Goal: Check status: Check status

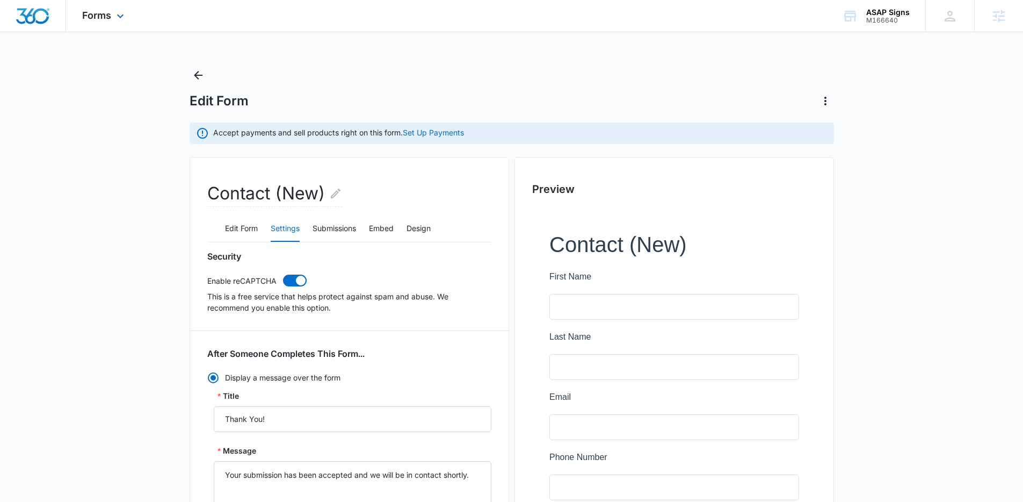
click at [111, 26] on div "Forms Apps Reputation Websites Forms CRM Email Social POS Content Ads Intellige…" at bounding box center [104, 16] width 77 height 32
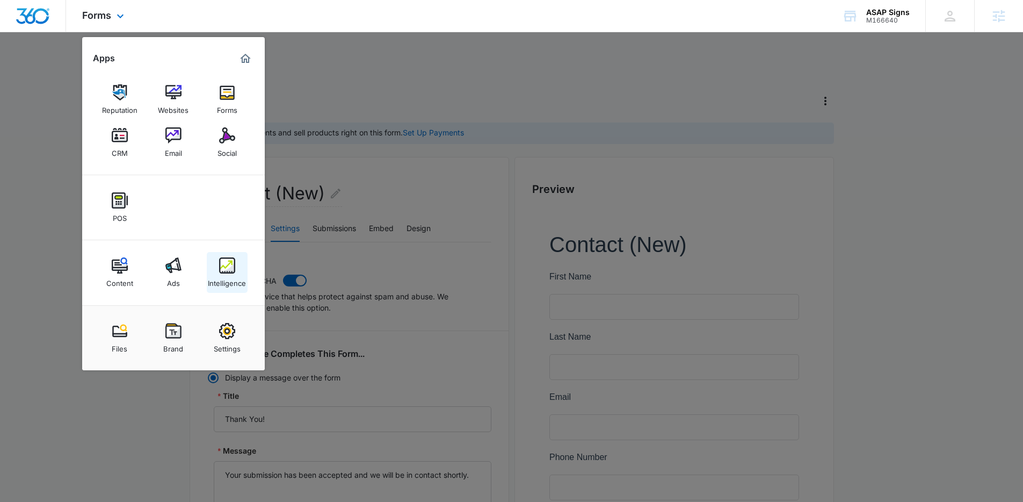
click at [221, 271] on img at bounding box center [227, 265] width 16 height 16
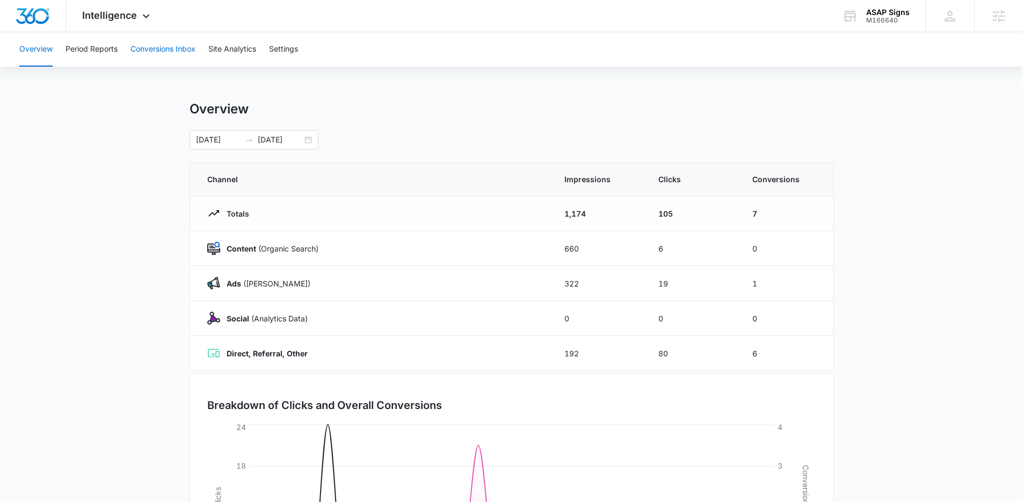
click at [146, 45] on button "Conversions Inbox" at bounding box center [163, 49] width 65 height 34
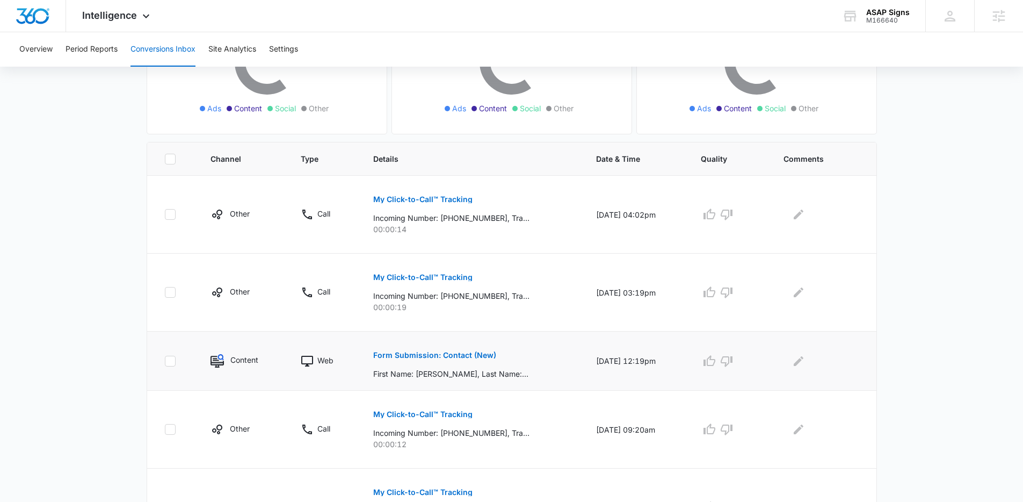
scroll to position [164, 0]
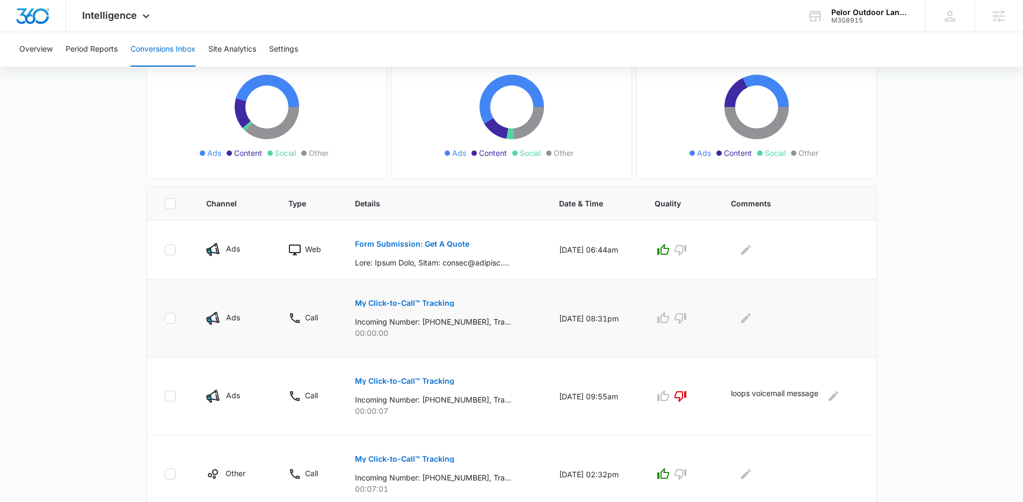
scroll to position [132, 0]
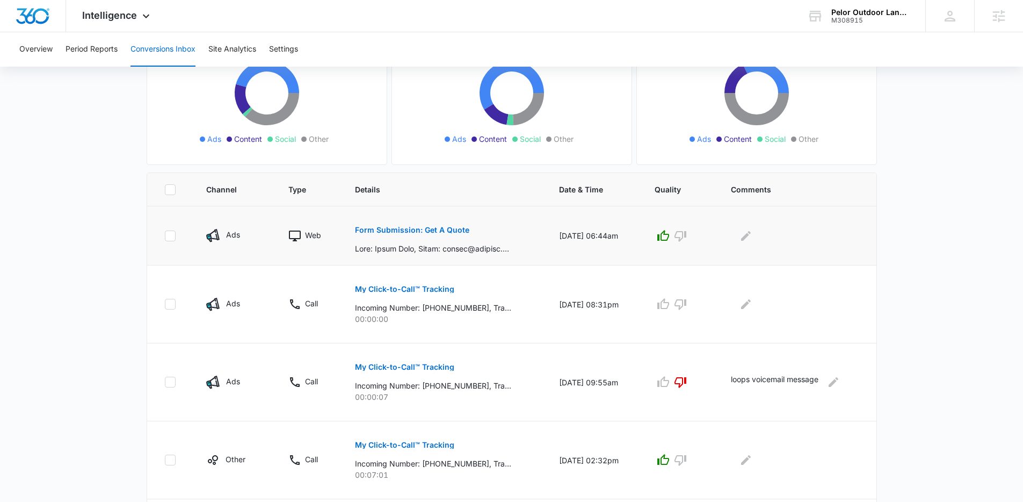
click at [392, 231] on p "Form Submission: Get A Quote" at bounding box center [412, 230] width 114 height 8
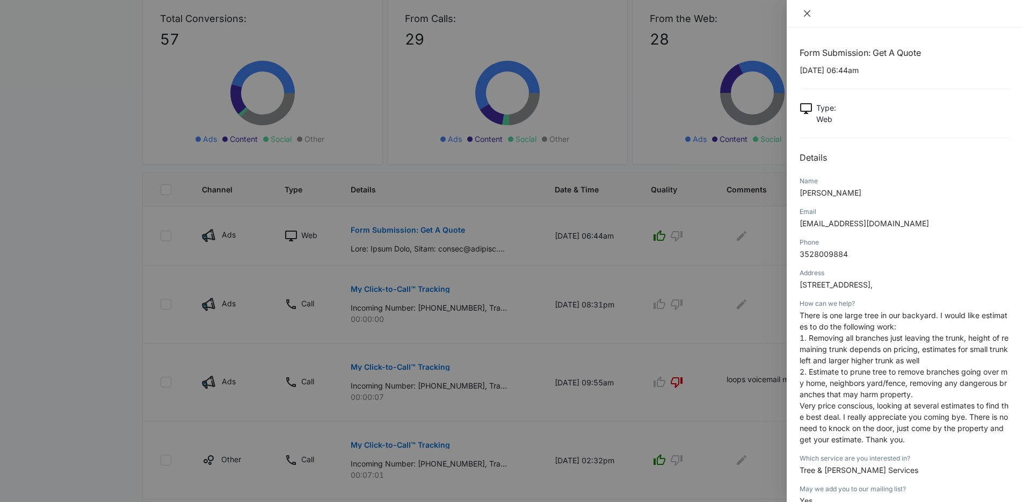
click at [805, 16] on icon "close" at bounding box center [807, 13] width 9 height 9
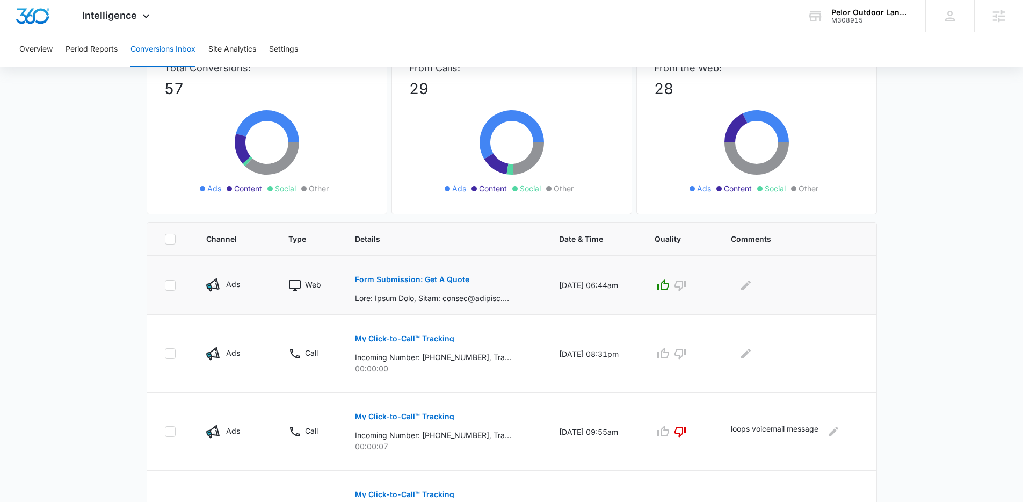
scroll to position [0, 0]
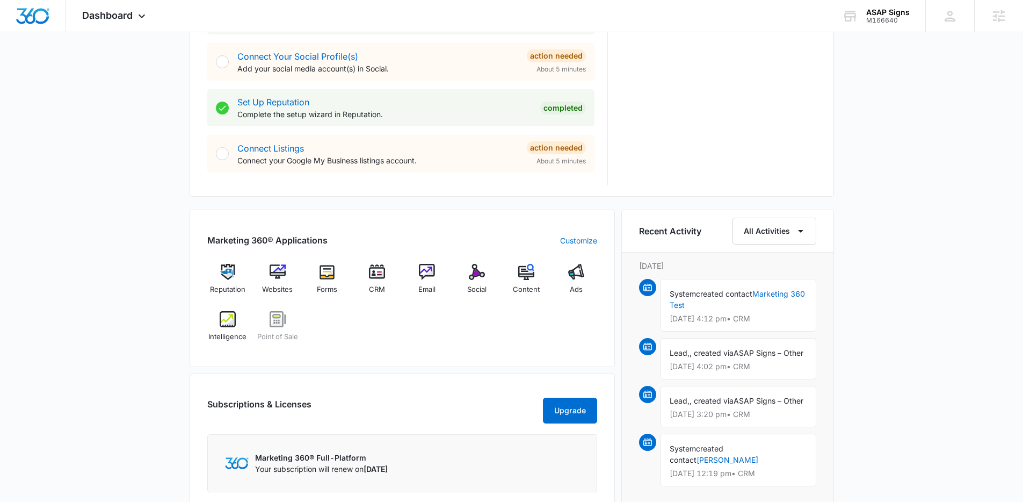
scroll to position [700, 0]
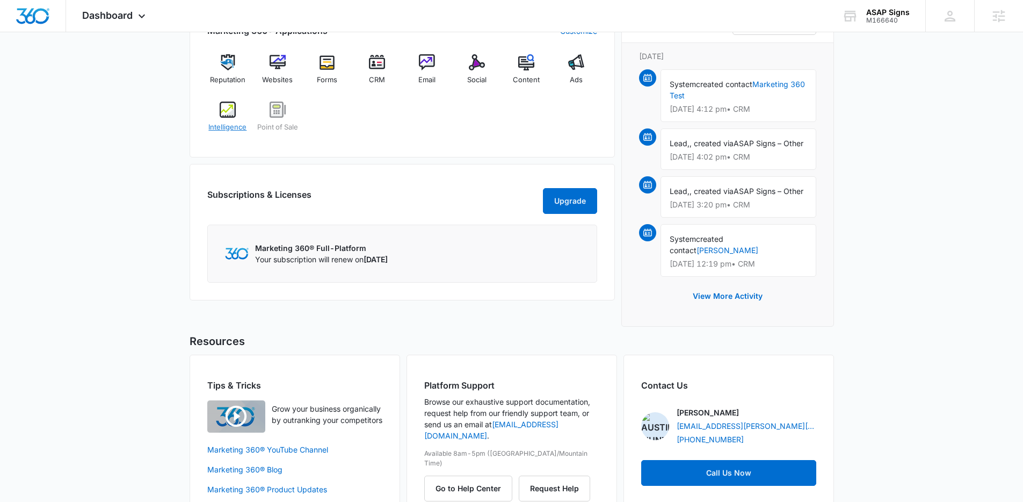
click at [214, 120] on div "Intelligence" at bounding box center [227, 121] width 41 height 39
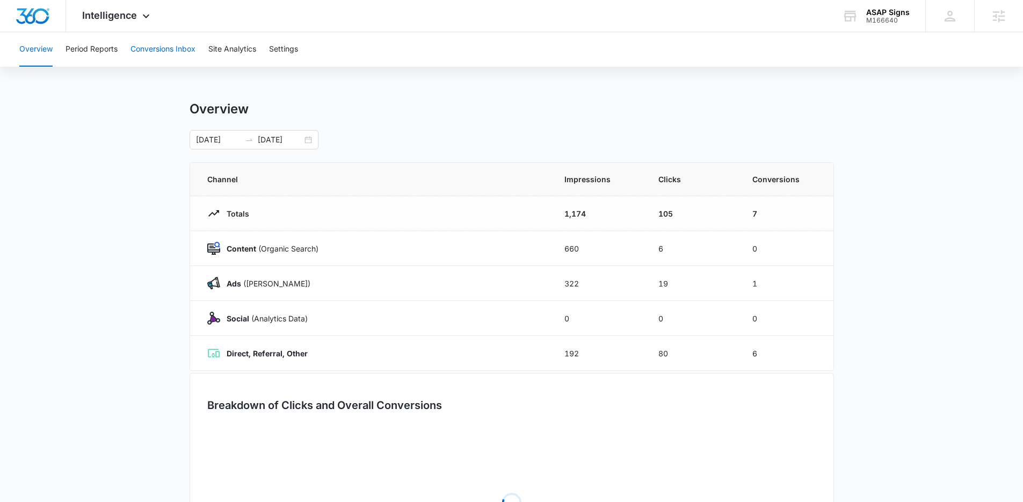
click at [174, 56] on button "Conversions Inbox" at bounding box center [163, 49] width 65 height 34
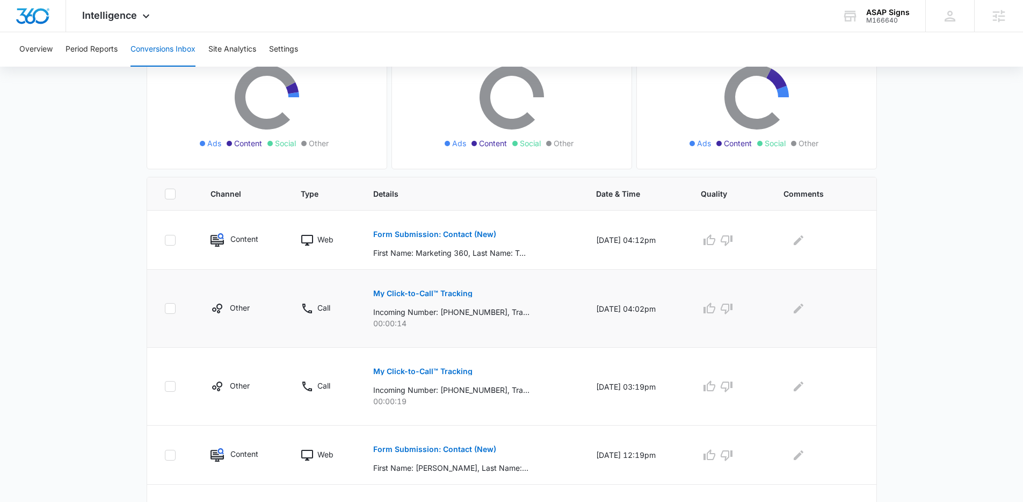
scroll to position [141, 0]
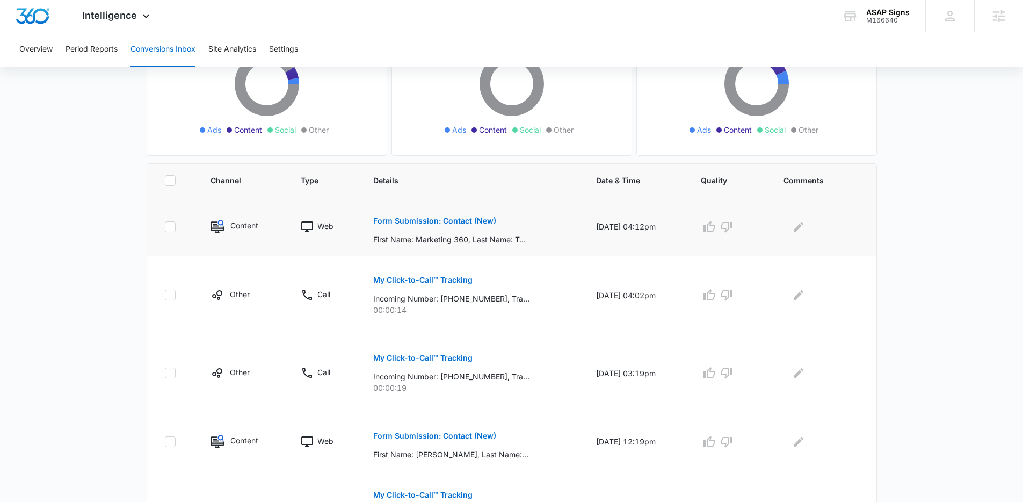
click at [458, 219] on p "Form Submission: Contact (New)" at bounding box center [434, 221] width 123 height 8
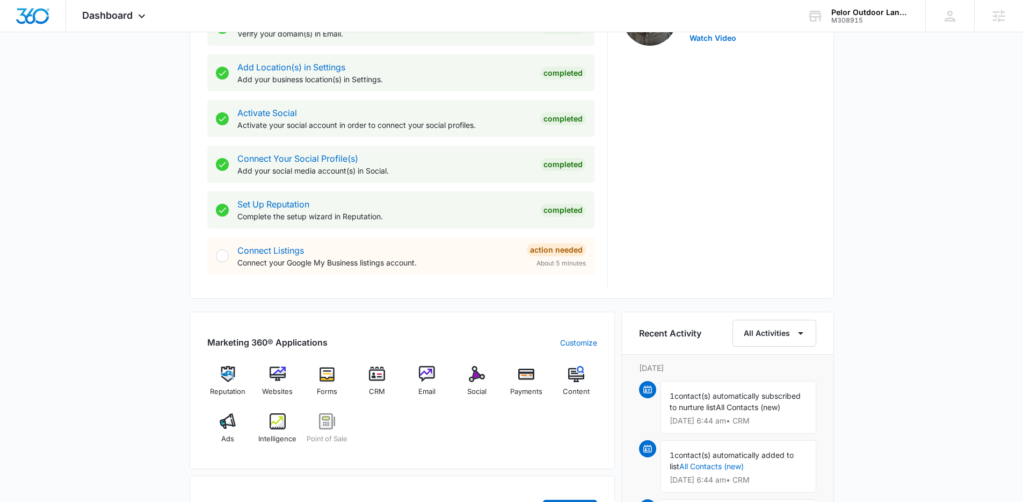
scroll to position [422, 0]
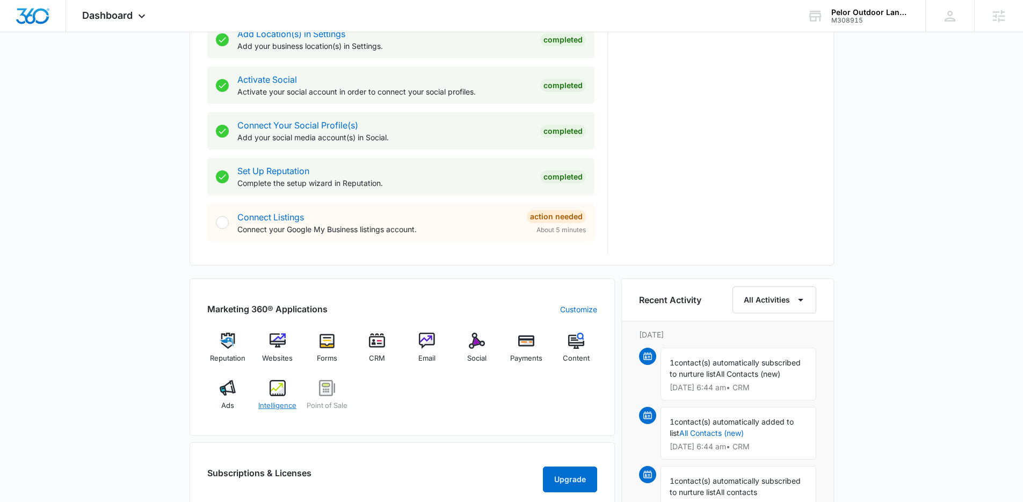
click at [272, 402] on span "Intelligence" at bounding box center [277, 405] width 38 height 11
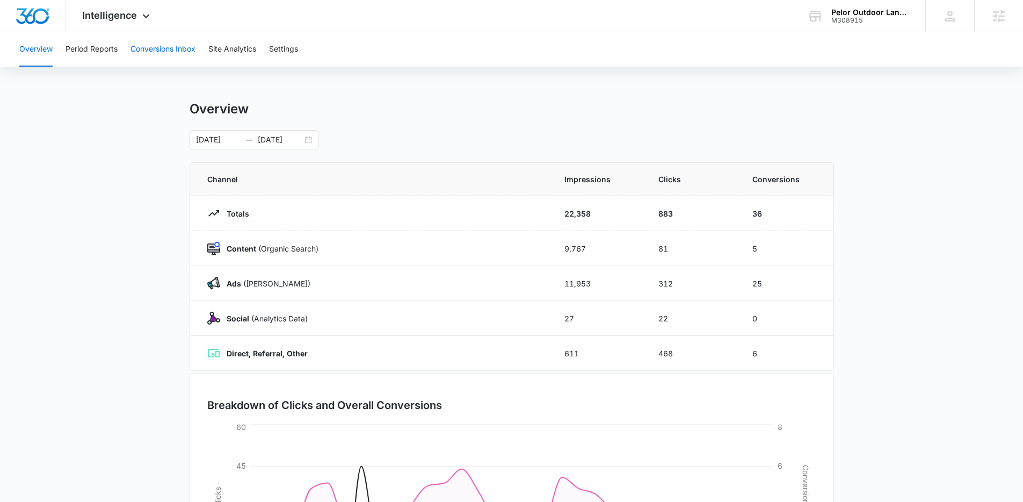
click at [169, 38] on button "Conversions Inbox" at bounding box center [163, 49] width 65 height 34
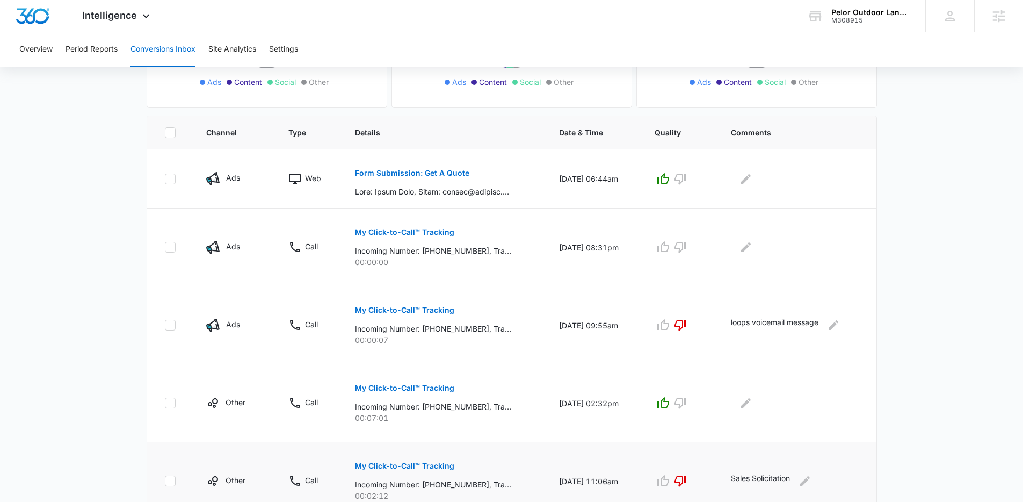
scroll to position [313, 0]
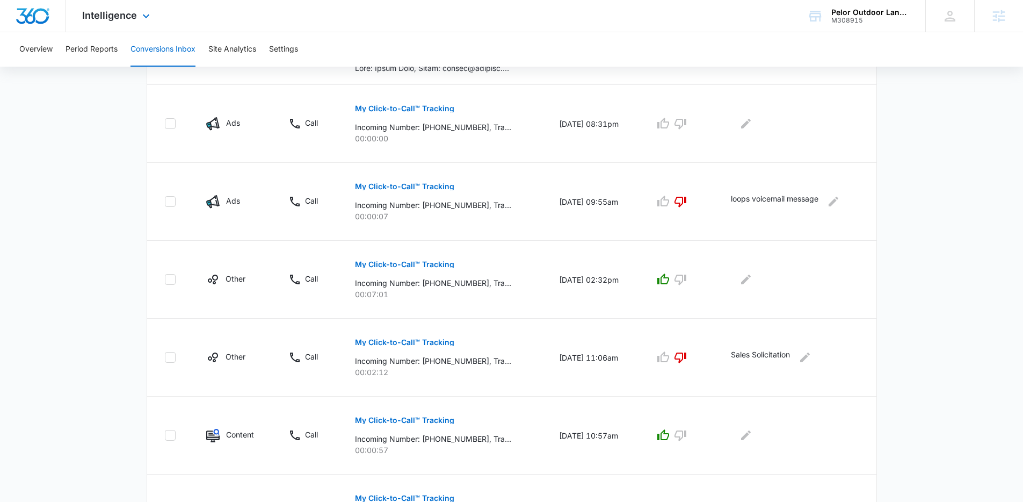
click at [141, 25] on div "Intelligence Apps Reputation Websites Forms CRM Email Social Payments POS Conte…" at bounding box center [117, 16] width 103 height 32
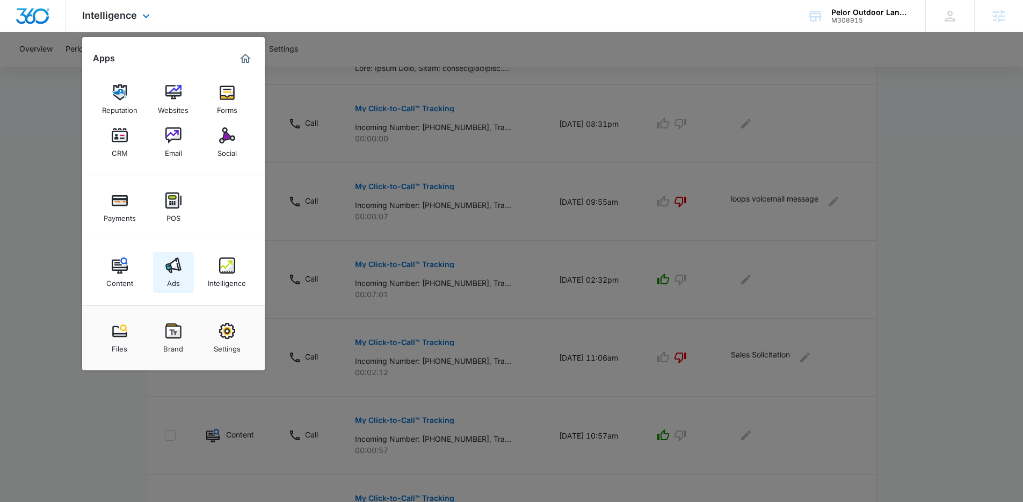
click at [180, 274] on link "Ads" at bounding box center [173, 272] width 41 height 41
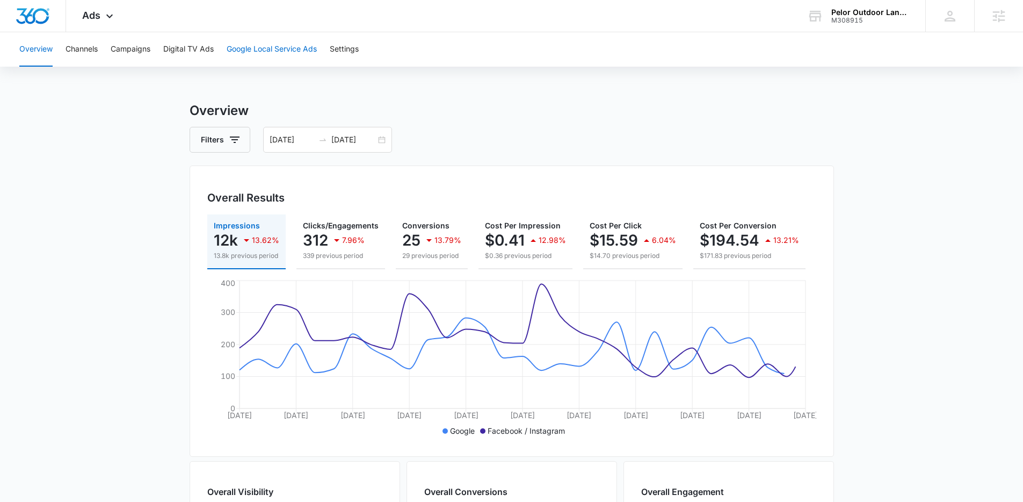
click at [308, 52] on button "Google Local Service Ads" at bounding box center [272, 49] width 90 height 34
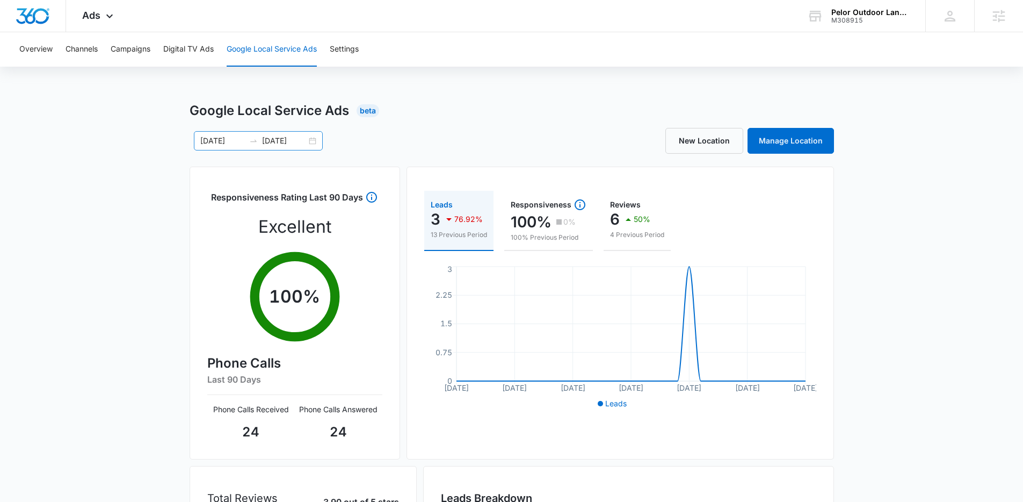
click at [310, 142] on div "08/08/2025 09/07/2025" at bounding box center [258, 140] width 129 height 19
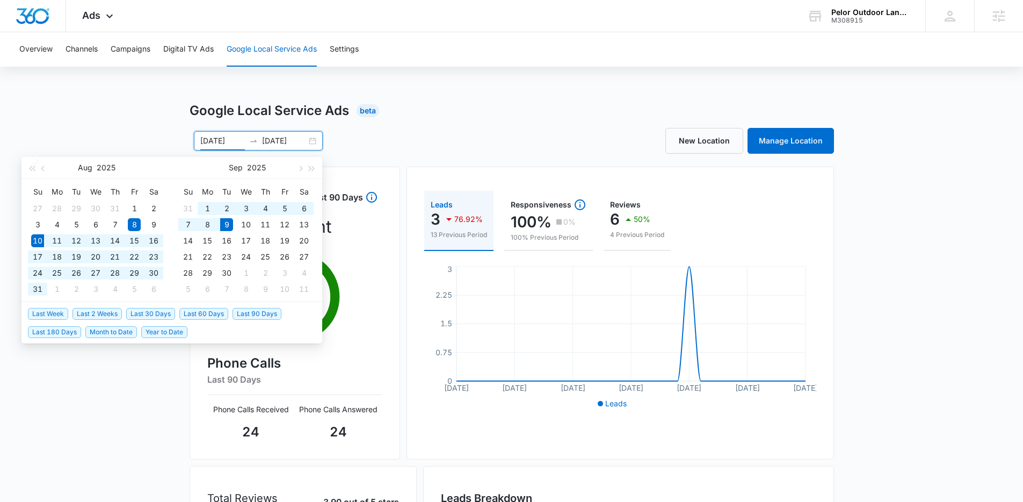
click at [141, 310] on span "Last 30 Days" at bounding box center [150, 314] width 49 height 12
type input "08/10/2025"
type input "09/09/2025"
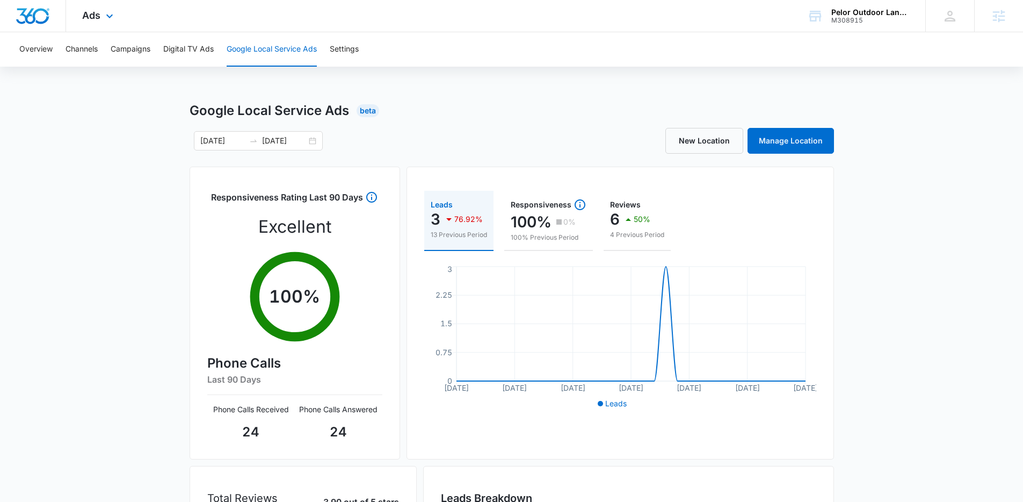
click at [95, 5] on div "Ads Apps Reputation Websites Forms CRM Email Social Payments POS Content Ads In…" at bounding box center [99, 16] width 66 height 32
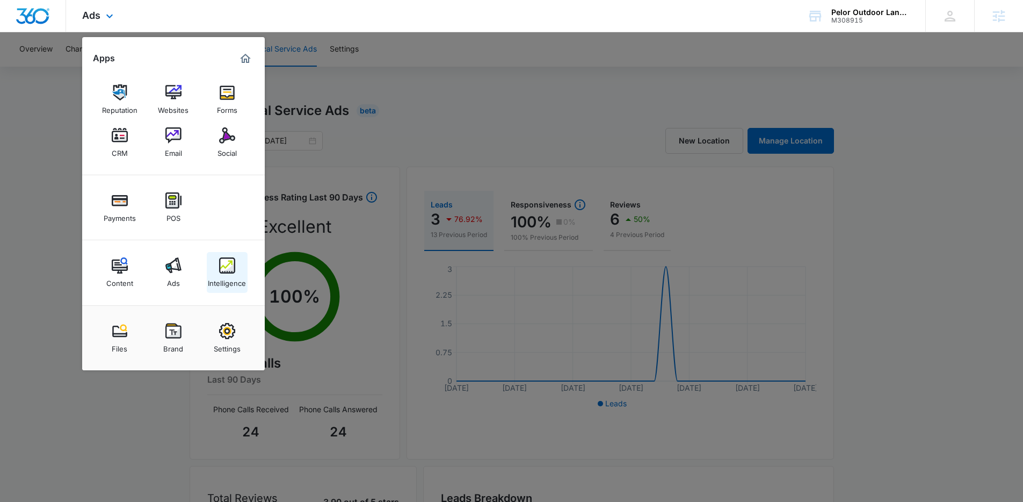
click at [243, 283] on div "Intelligence" at bounding box center [227, 280] width 38 height 14
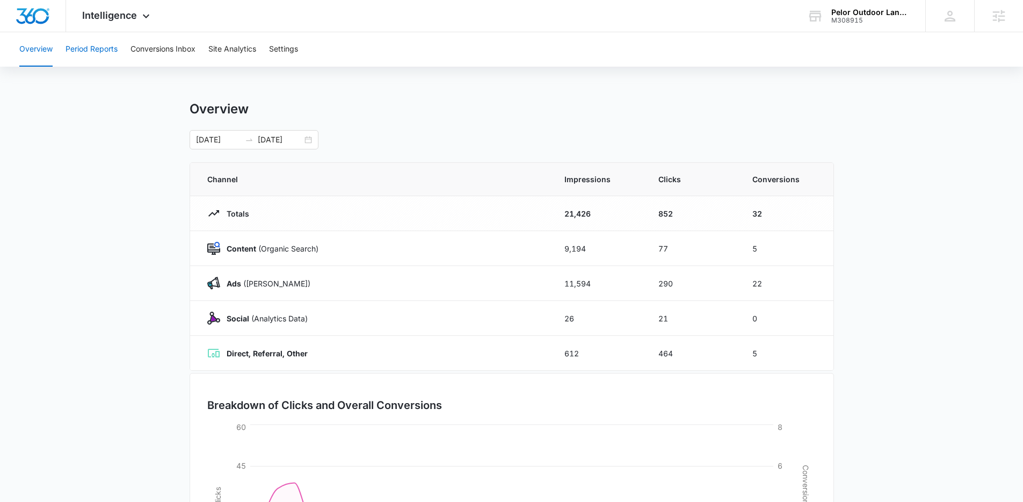
click at [105, 50] on button "Period Reports" at bounding box center [92, 49] width 52 height 34
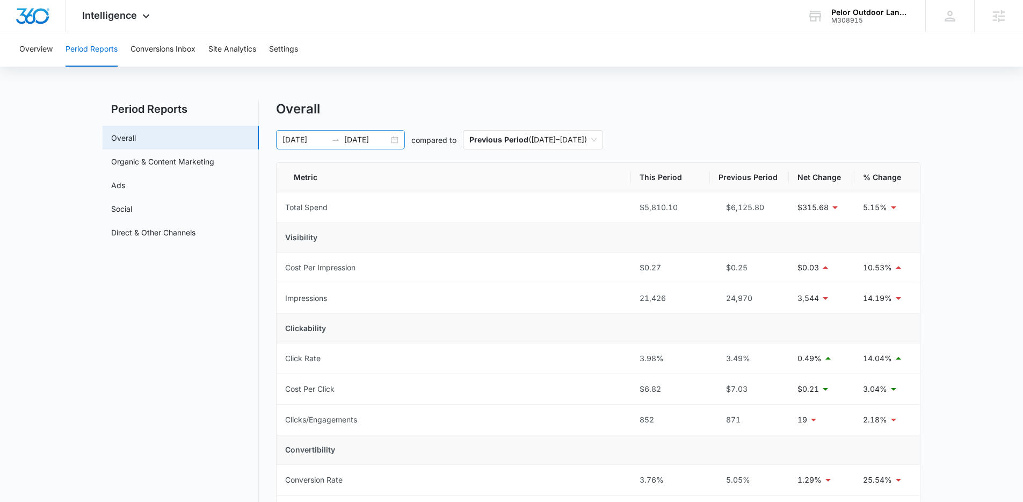
click at [392, 141] on div "08/10/2025 09/09/2025" at bounding box center [340, 139] width 129 height 19
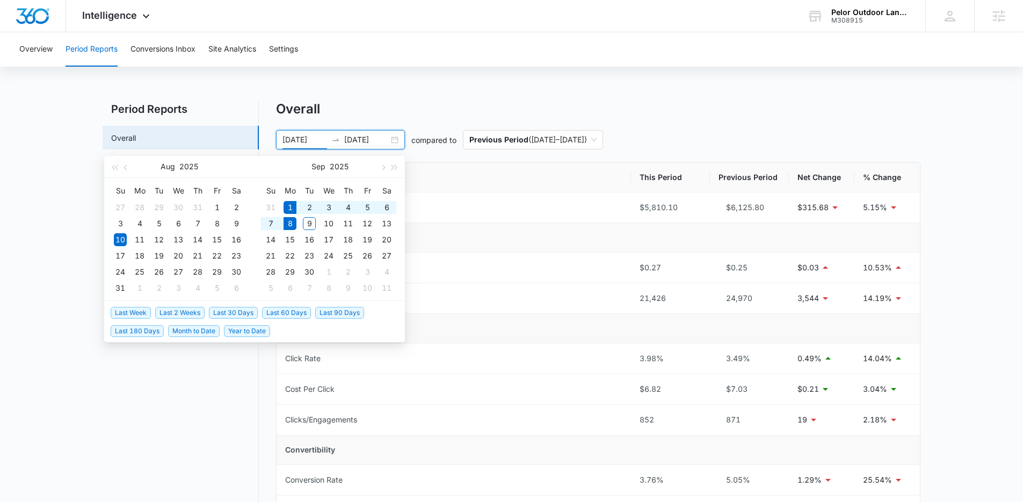
click at [135, 308] on span "Last Week" at bounding box center [131, 313] width 40 height 12
type input "[DATE]"
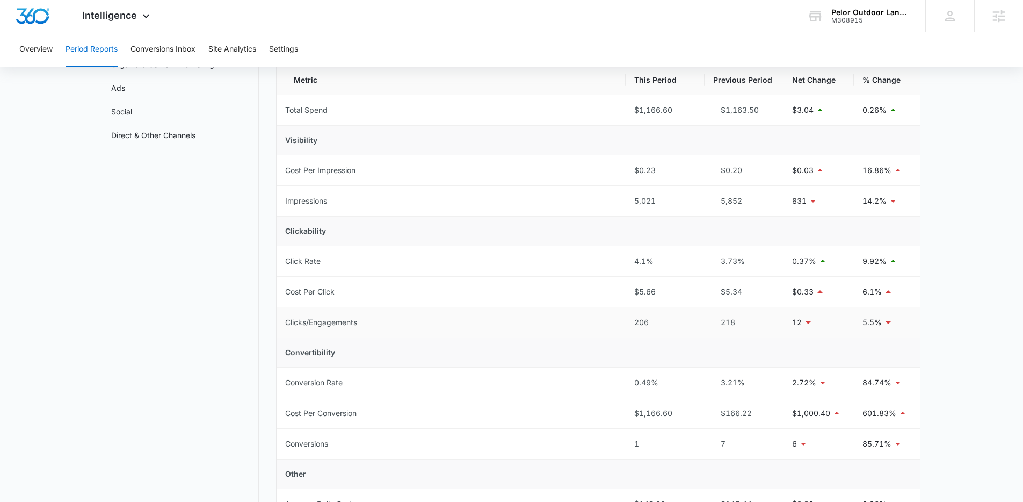
scroll to position [104, 0]
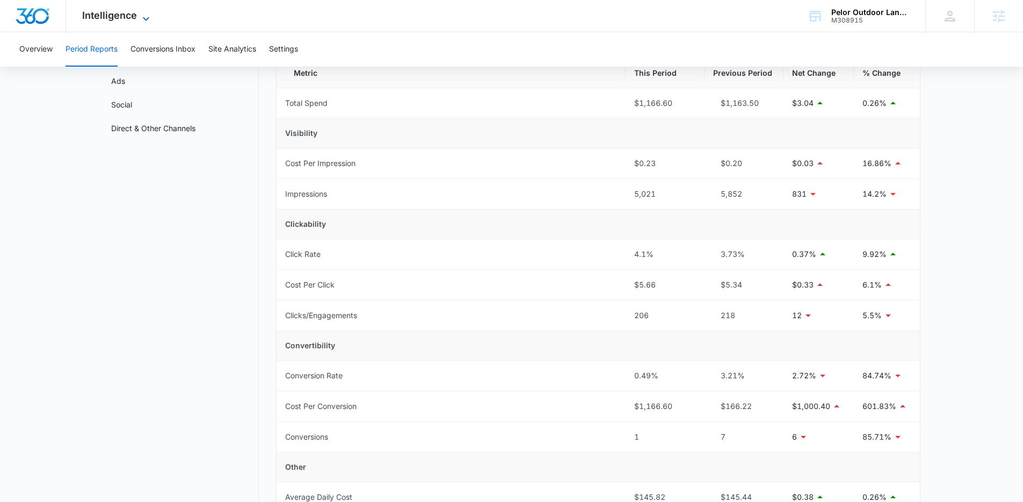
click at [135, 20] on span "Intelligence" at bounding box center [109, 15] width 55 height 11
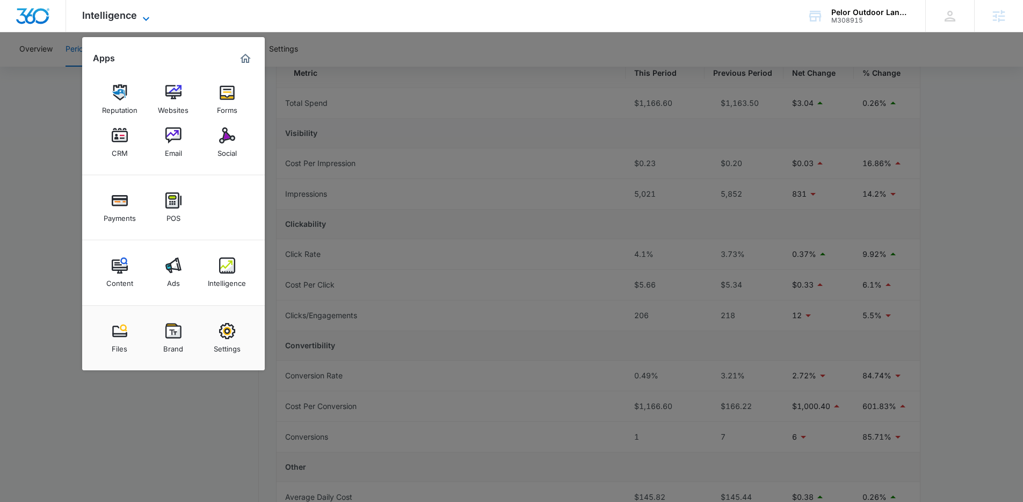
click at [135, 20] on span "Intelligence" at bounding box center [109, 15] width 55 height 11
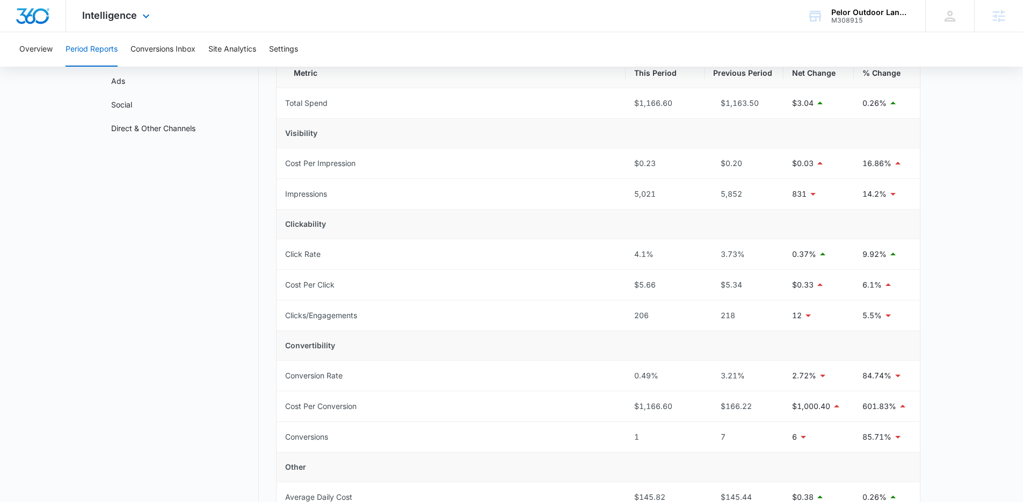
click at [131, 23] on div "Intelligence Apps Reputation Websites Forms CRM Email Social Payments POS Conte…" at bounding box center [117, 16] width 103 height 32
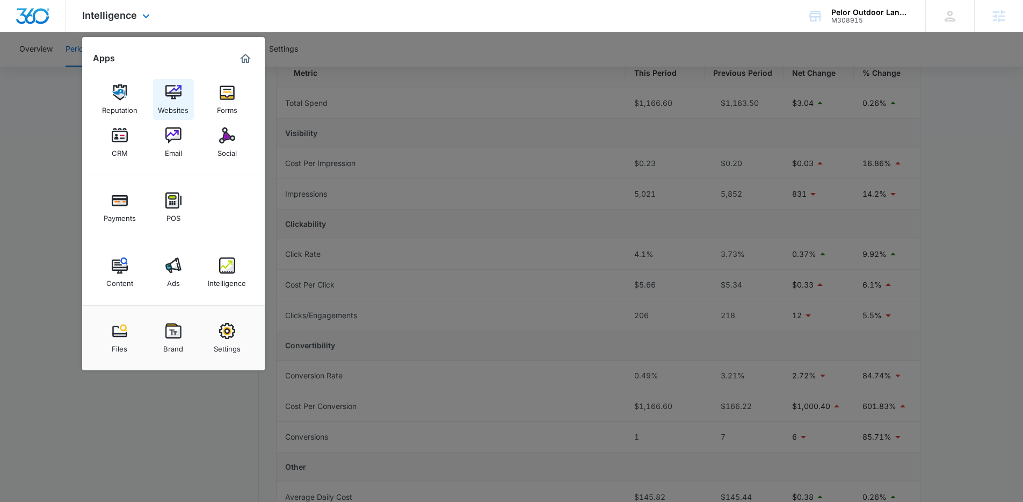
click at [170, 96] on img at bounding box center [173, 92] width 16 height 16
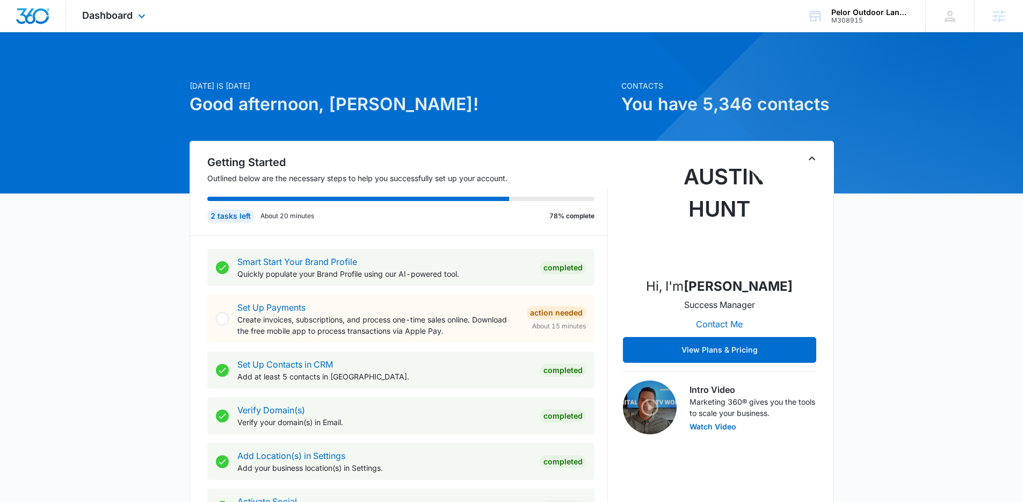
click at [126, 9] on div "Dashboard Apps Reputation Websites Forms CRM Email Social Payments POS Content …" at bounding box center [115, 16] width 98 height 32
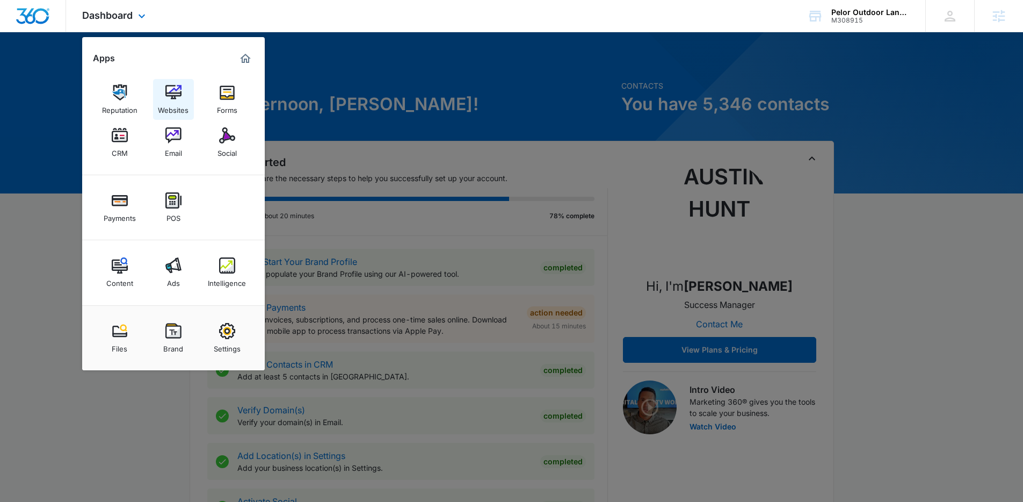
click at [172, 95] on img at bounding box center [173, 92] width 16 height 16
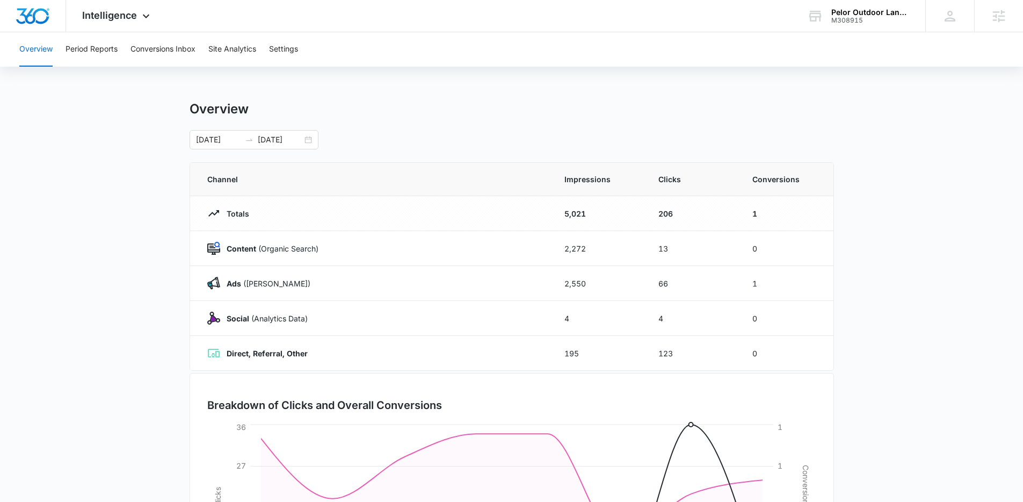
click at [119, 56] on div "Overview Period Reports Conversions Inbox Site Analytics Settings" at bounding box center [512, 49] width 998 height 34
click at [57, 45] on div "Overview Period Reports Conversions Inbox Site Analytics Settings" at bounding box center [512, 49] width 998 height 34
click at [89, 49] on button "Period Reports" at bounding box center [92, 49] width 52 height 34
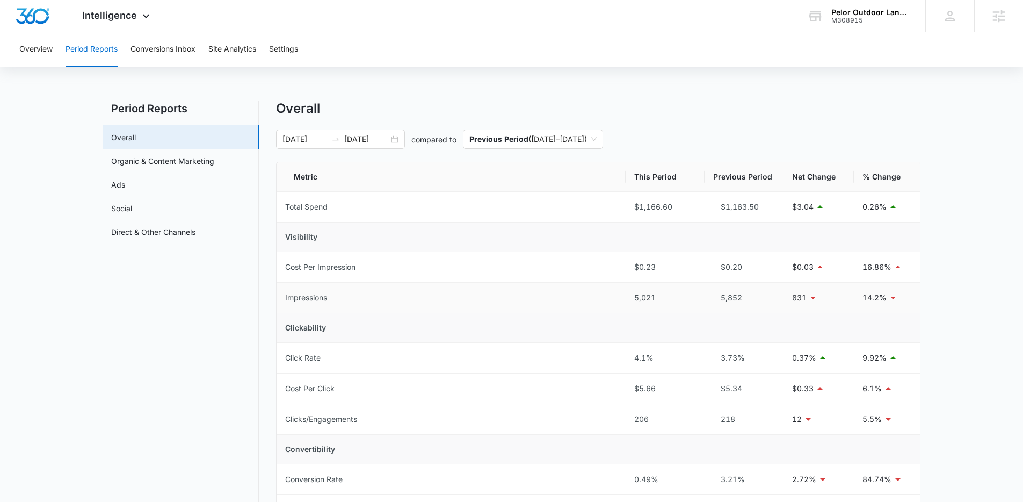
scroll to position [2, 0]
click at [131, 18] on span "Intelligence" at bounding box center [109, 15] width 55 height 11
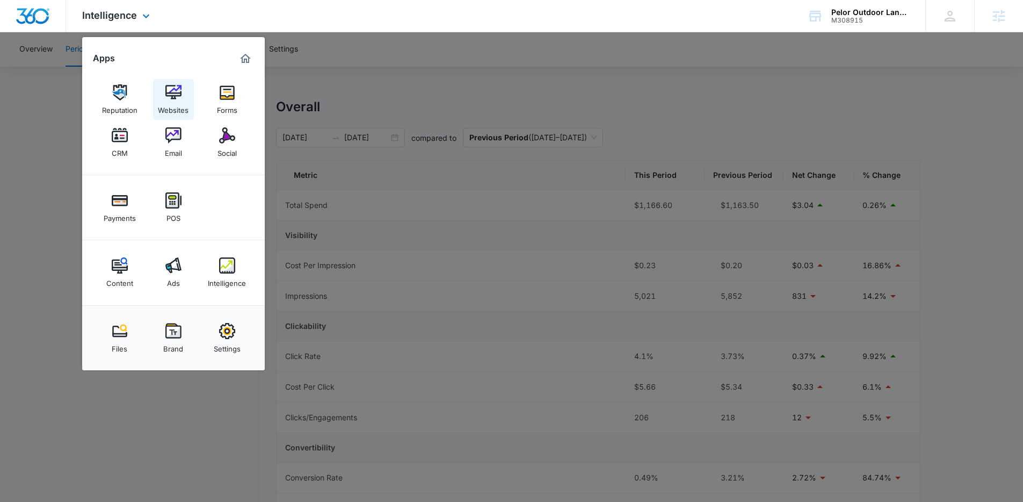
click at [174, 99] on img at bounding box center [173, 92] width 16 height 16
